Goal: Check status

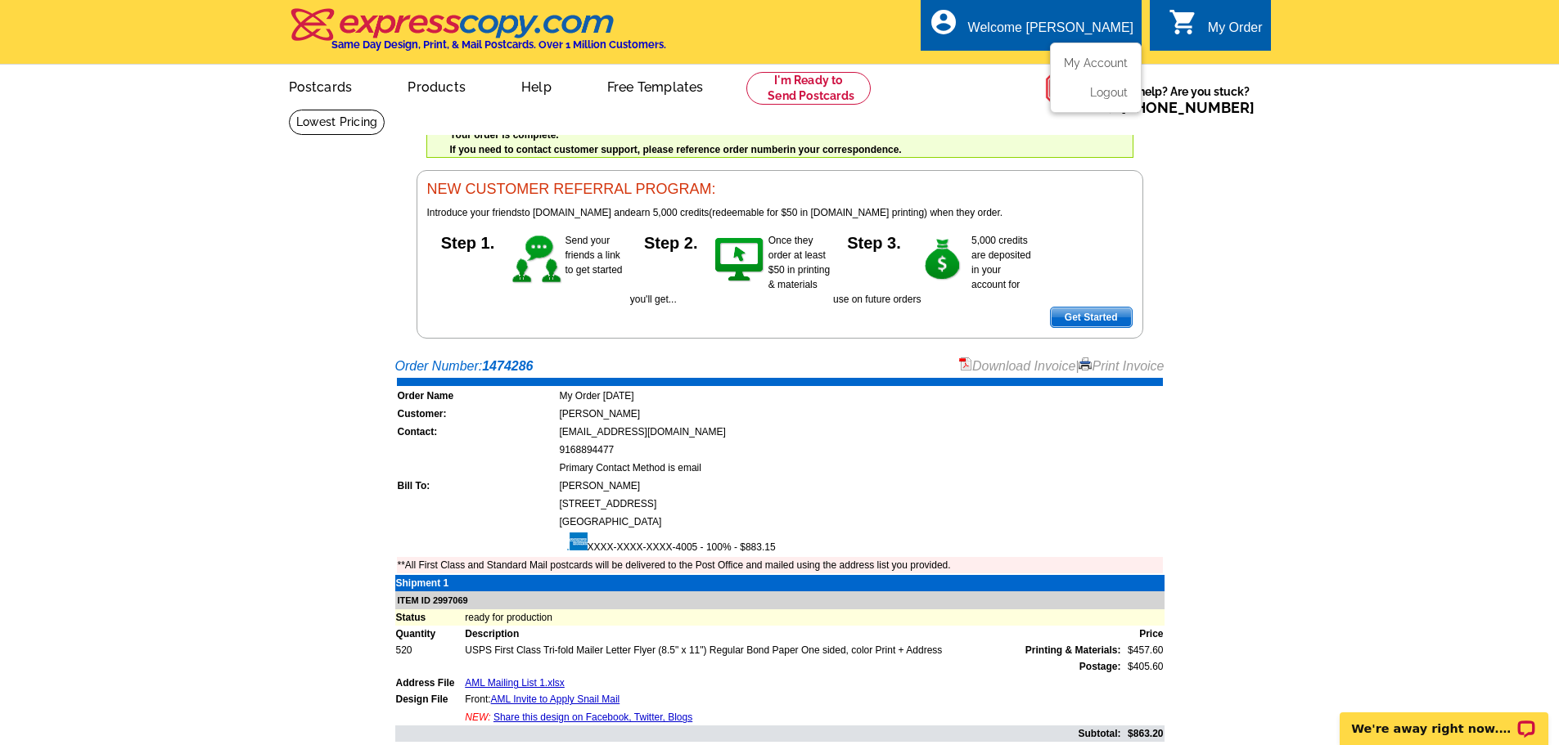
click at [1108, 27] on div "Welcome [PERSON_NAME]" at bounding box center [1050, 31] width 165 height 23
click at [1082, 61] on link "My Account" at bounding box center [1092, 63] width 70 height 15
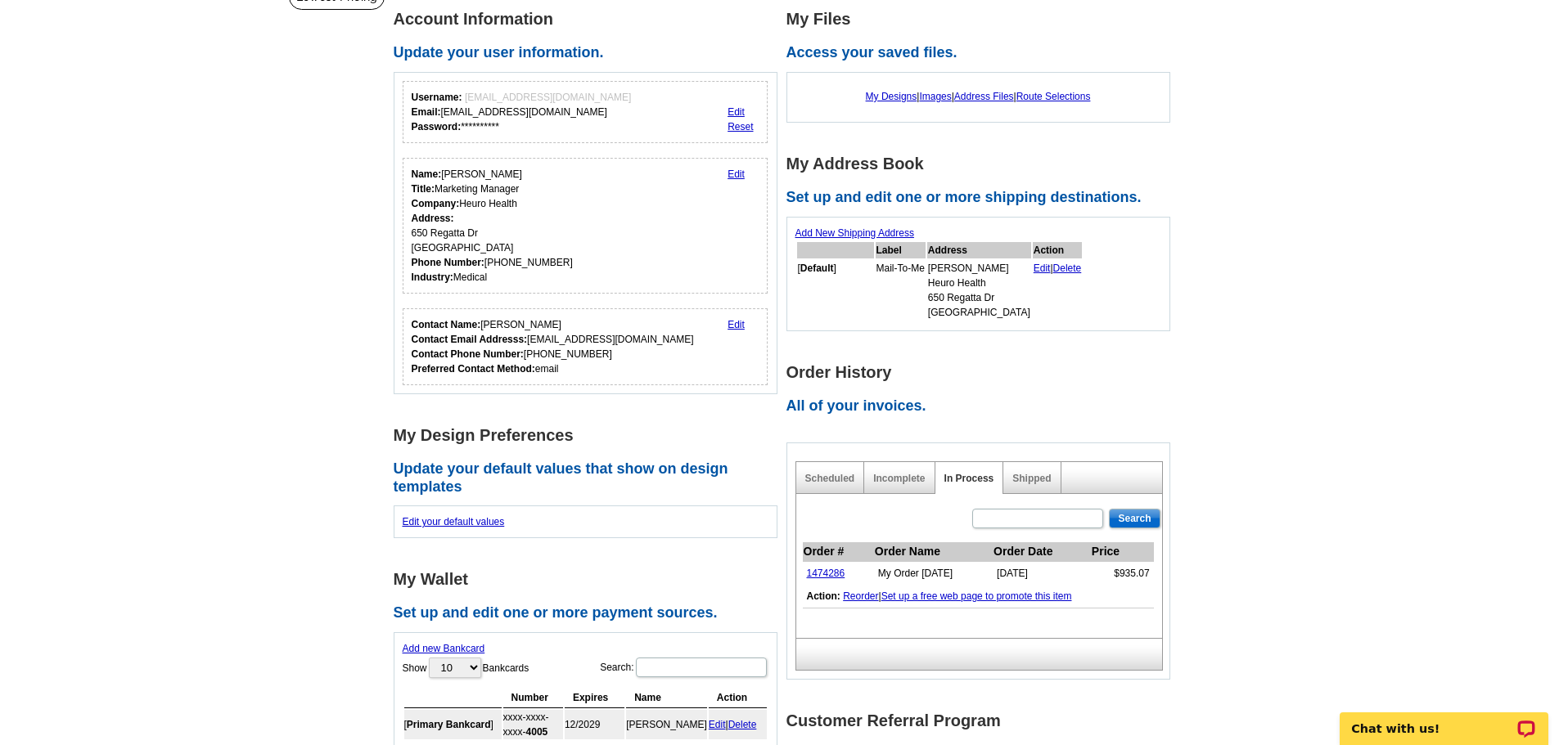
scroll to position [164, 0]
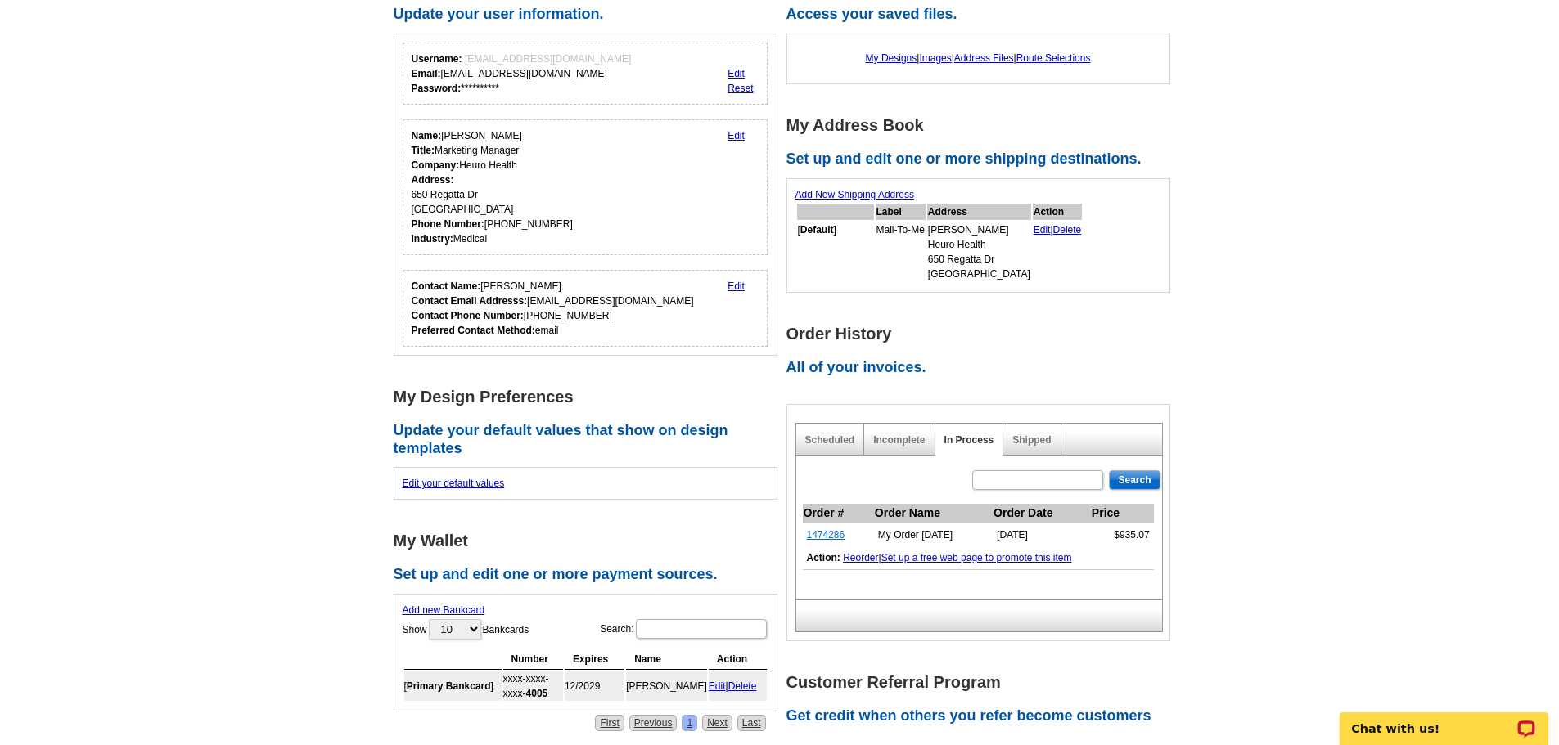
click at [819, 534] on link "1474286" at bounding box center [826, 534] width 38 height 11
